Goal: Task Accomplishment & Management: Manage account settings

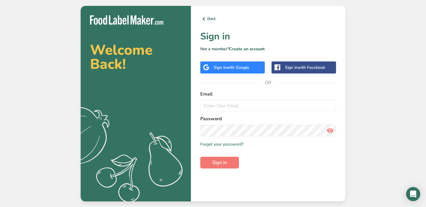
click at [239, 71] on div "Sign in with Google" at bounding box center [232, 67] width 65 height 12
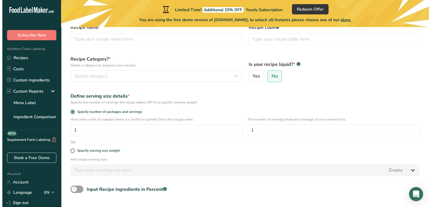
scroll to position [37, 0]
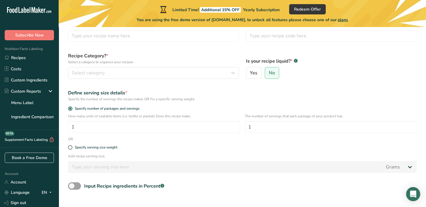
click at [345, 21] on span "plans" at bounding box center [343, 20] width 10 height 6
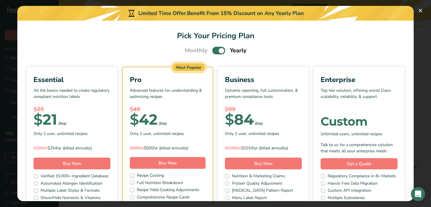
click at [220, 47] on span "Pick Your Pricing Plan Modal" at bounding box center [218, 50] width 13 height 7
click at [216, 49] on input "Pick Your Pricing Plan Modal" at bounding box center [214, 51] width 4 height 4
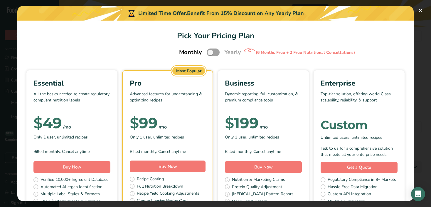
click at [220, 47] on div "Monthly Yearly (6 Months Free + 2 Free Nutritional Consultations)" at bounding box center [215, 52] width 87 height 12
click at [214, 54] on span "Pick Your Pricing Plan Modal" at bounding box center [213, 51] width 13 height 7
click at [210, 54] on input "Pick Your Pricing Plan Modal" at bounding box center [209, 52] width 4 height 4
checkbox input "true"
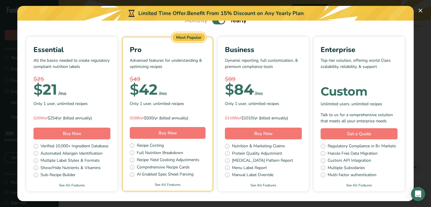
scroll to position [26, 0]
